Goal: Task Accomplishment & Management: Use online tool/utility

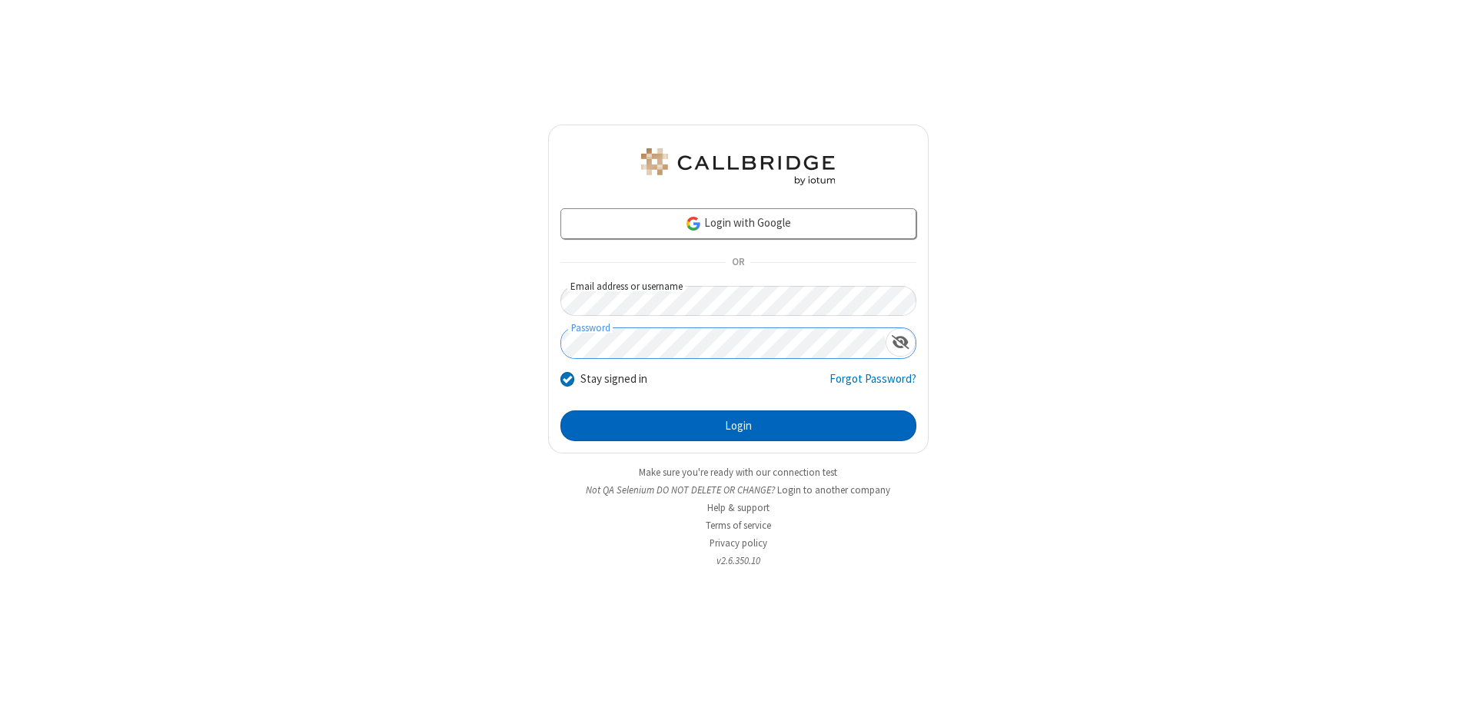
click at [738, 426] on button "Login" at bounding box center [739, 426] width 356 height 31
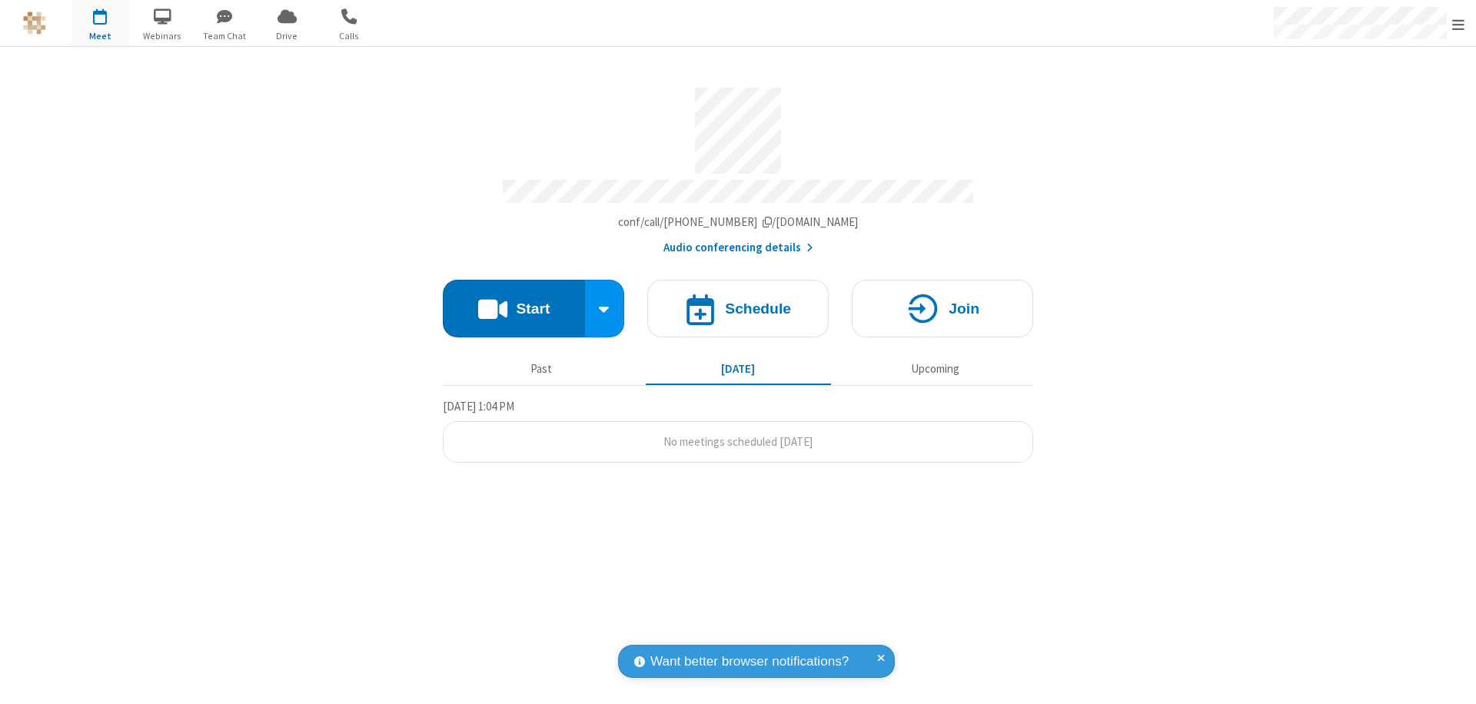
click at [514, 301] on button "Start" at bounding box center [514, 309] width 142 height 58
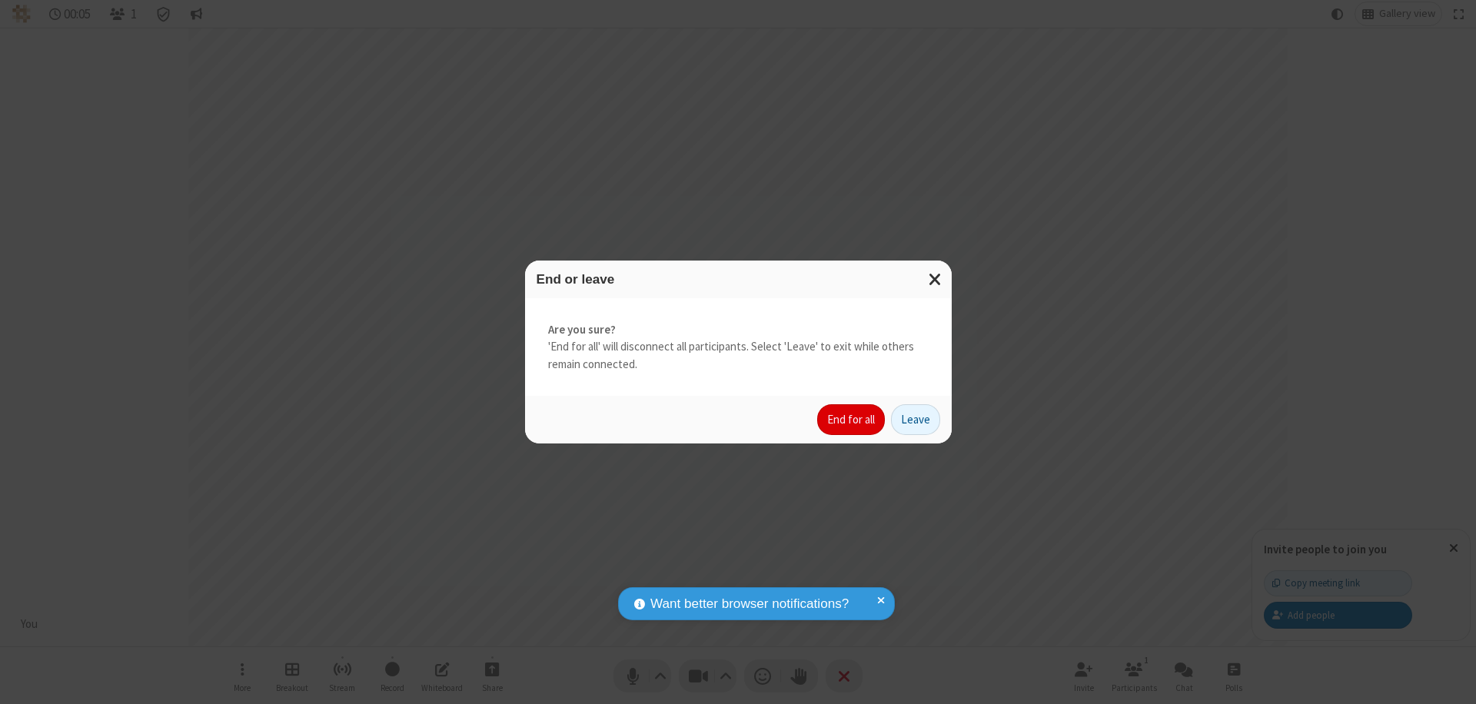
click at [852, 420] on button "End for all" at bounding box center [851, 419] width 68 height 31
